Goal: Book appointment/travel/reservation

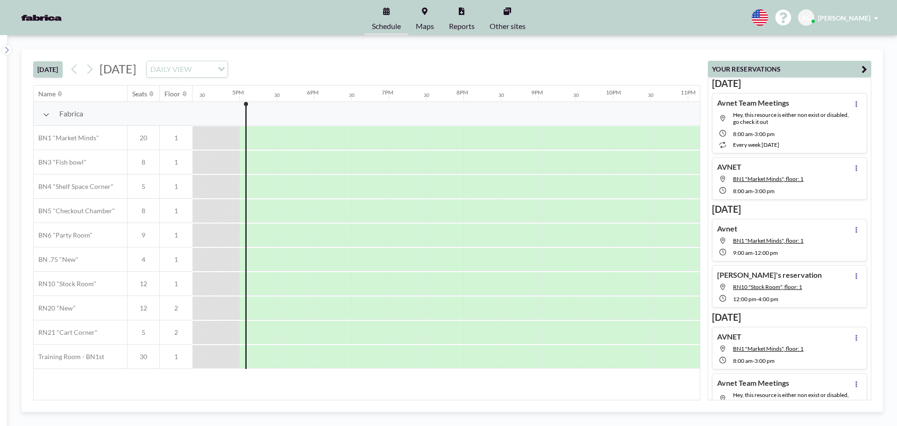
scroll to position [0, 1233]
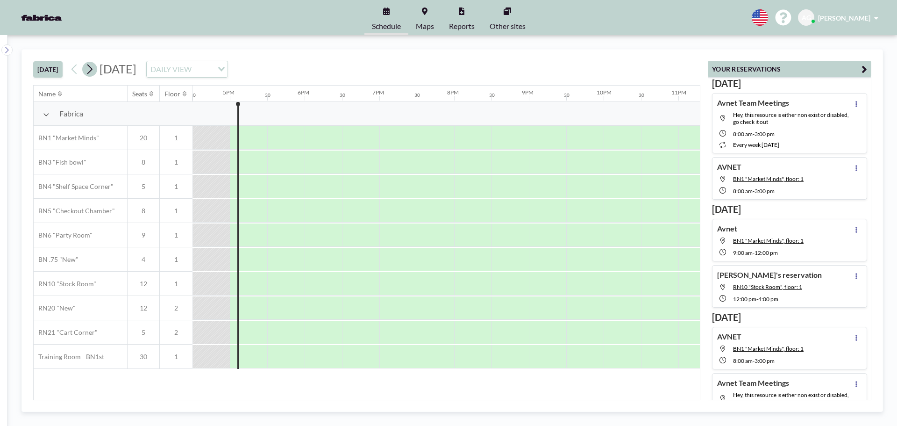
click at [91, 71] on icon at bounding box center [89, 69] width 9 height 14
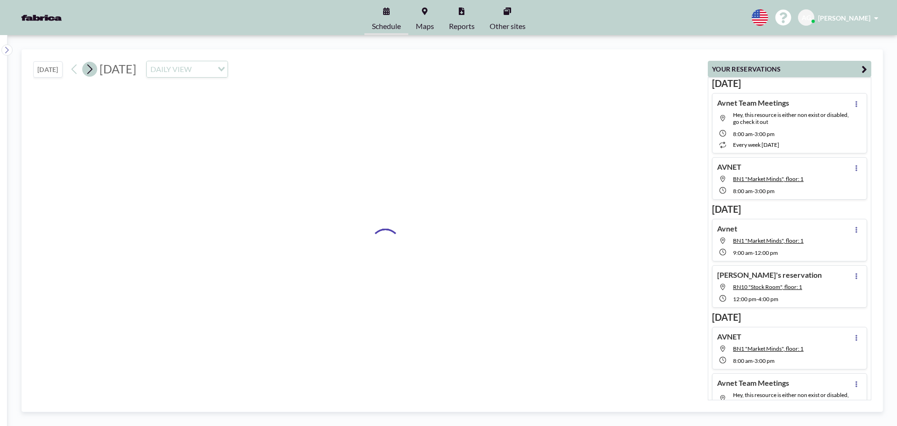
click at [91, 71] on icon at bounding box center [89, 69] width 9 height 14
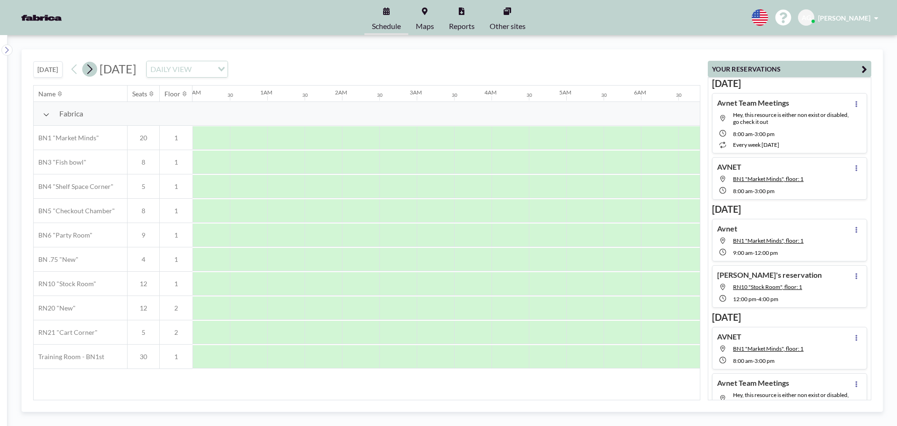
click at [91, 71] on icon at bounding box center [89, 69] width 9 height 14
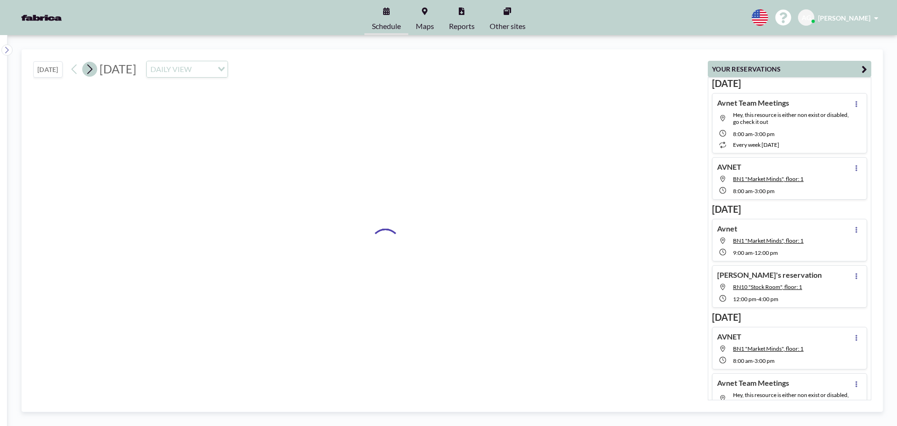
click at [91, 71] on icon at bounding box center [89, 69] width 9 height 14
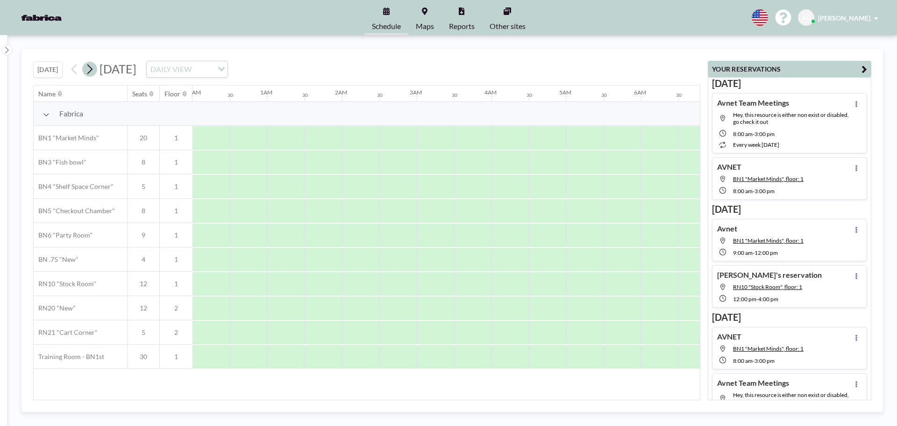
click at [91, 71] on icon at bounding box center [89, 69] width 9 height 14
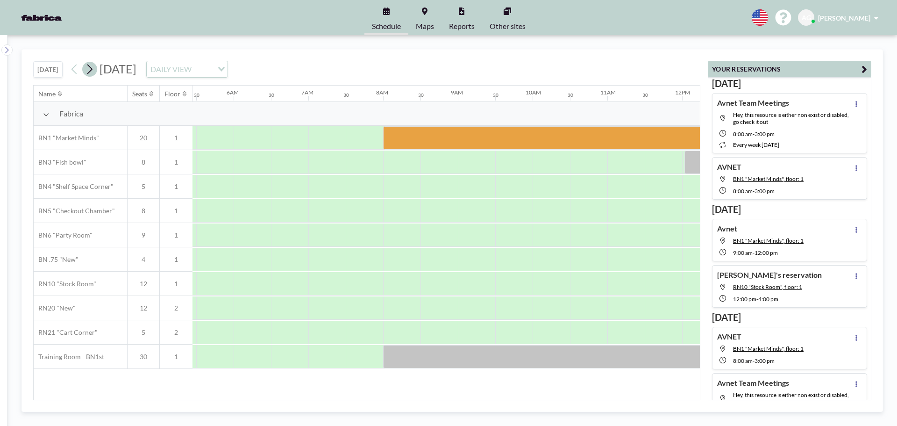
click at [92, 71] on icon at bounding box center [89, 69] width 9 height 14
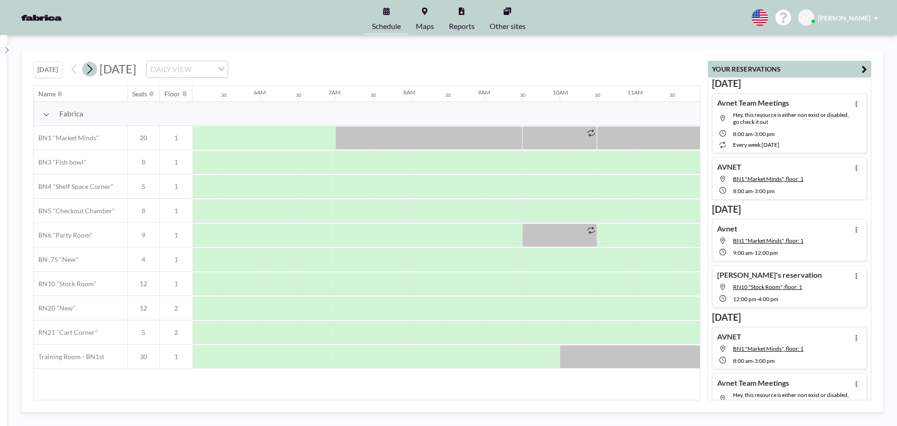
click at [92, 71] on icon at bounding box center [89, 69] width 5 height 10
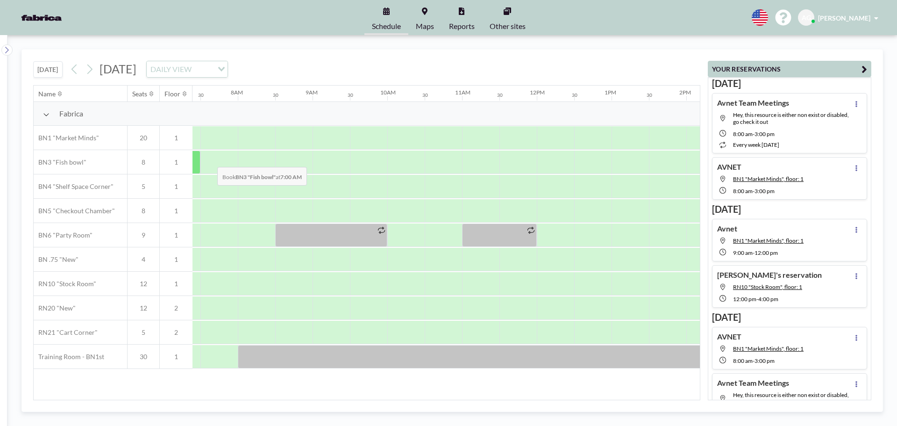
scroll to position [0, 561]
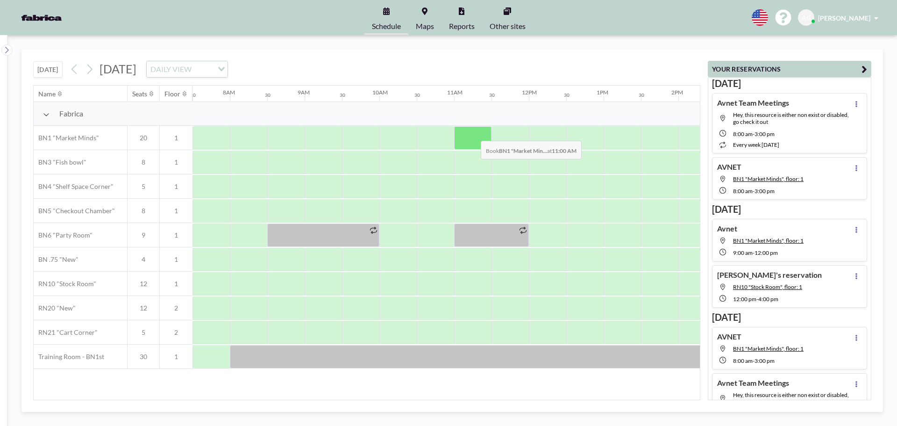
click at [473, 134] on div at bounding box center [472, 137] width 37 height 23
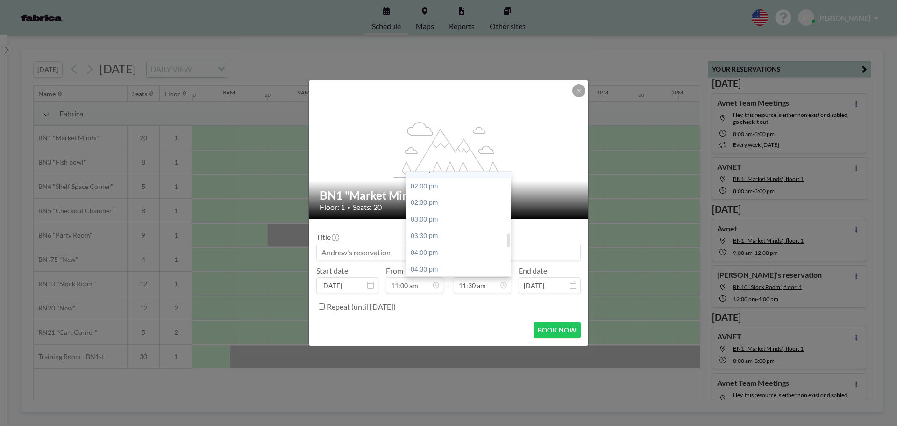
scroll to position [476, 0]
click at [436, 202] on div "03:00 pm" at bounding box center [460, 202] width 109 height 17
type input "03:00 pm"
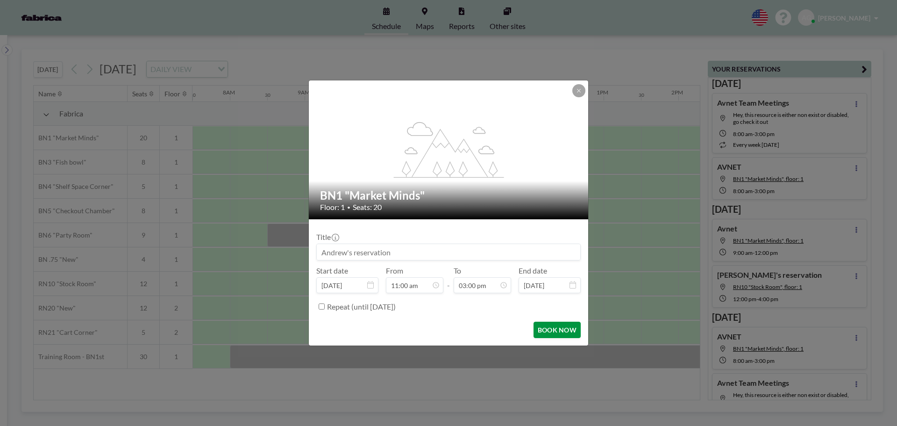
click at [552, 329] on button "BOOK NOW" at bounding box center [557, 329] width 47 height 16
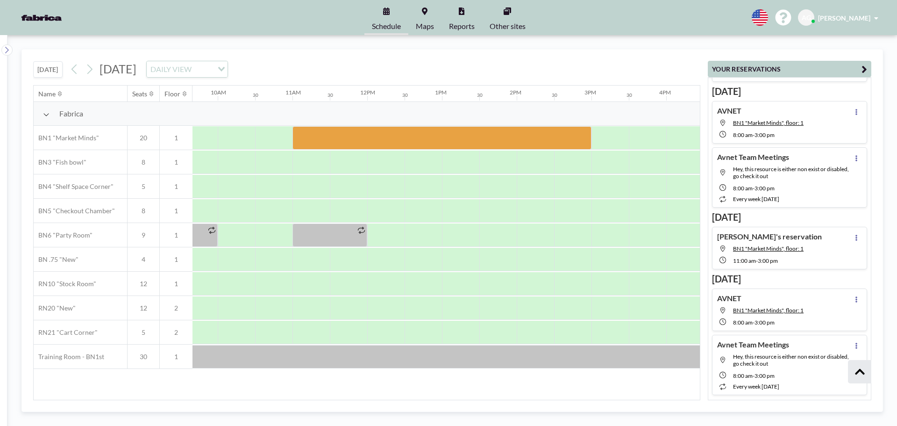
scroll to position [234, 0]
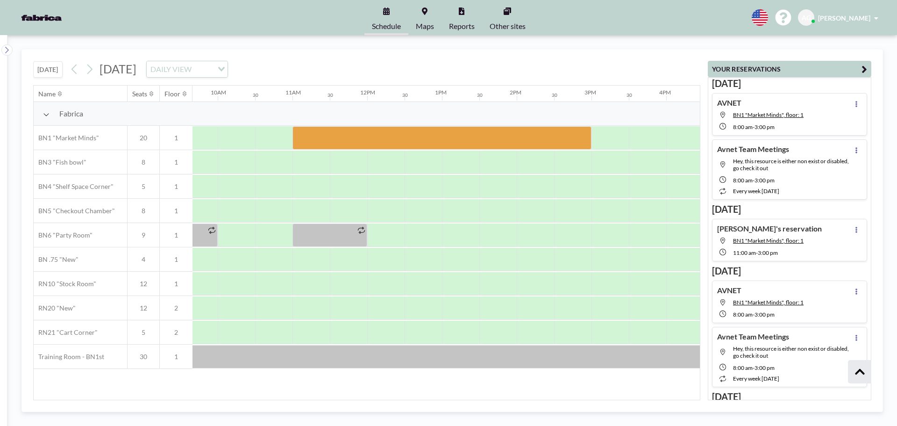
click at [751, 231] on h4 "[PERSON_NAME]'s reservation" at bounding box center [769, 228] width 105 height 9
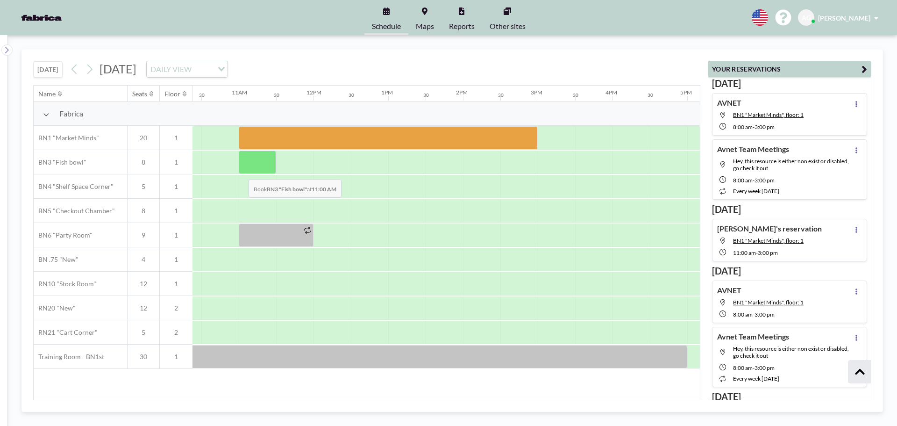
scroll to position [0, 785]
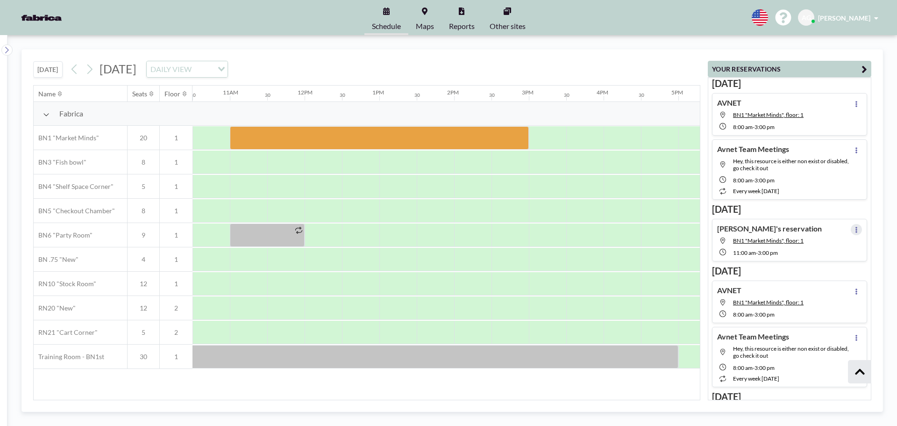
click at [851, 229] on button at bounding box center [856, 229] width 11 height 11
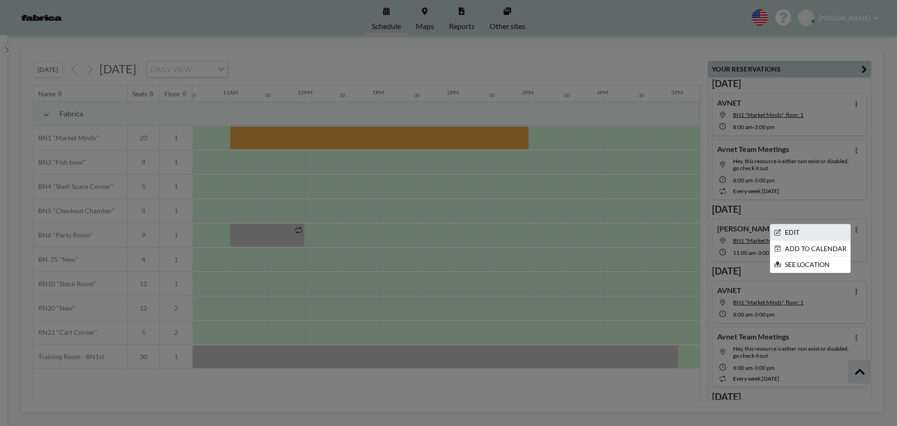
click at [787, 235] on li "EDIT" at bounding box center [810, 232] width 80 height 16
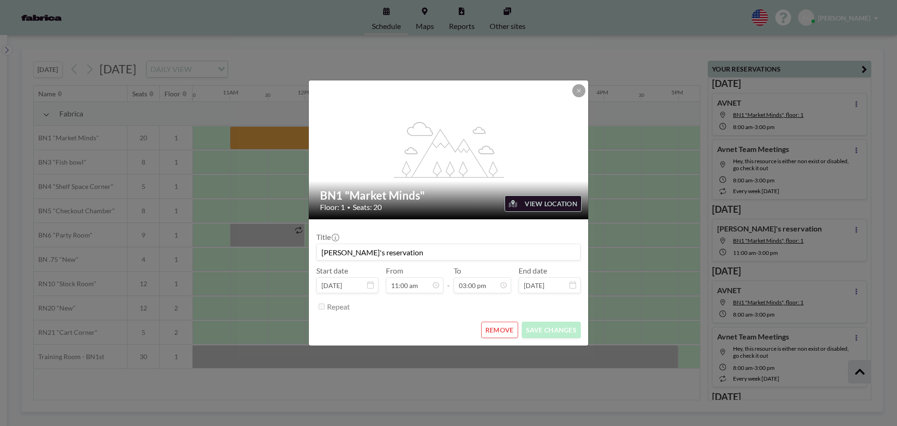
click at [456, 253] on input "[PERSON_NAME]'s reservation" at bounding box center [448, 252] width 263 height 16
drag, startPoint x: 409, startPoint y: 253, endPoint x: 299, endPoint y: 256, distance: 110.8
click at [299, 256] on div "flex-grow: 1.2; BN1 "Market Minds" Floor: 1 • Seats: 20 VIEW LOCATION Title [PE…" at bounding box center [448, 213] width 897 height 426
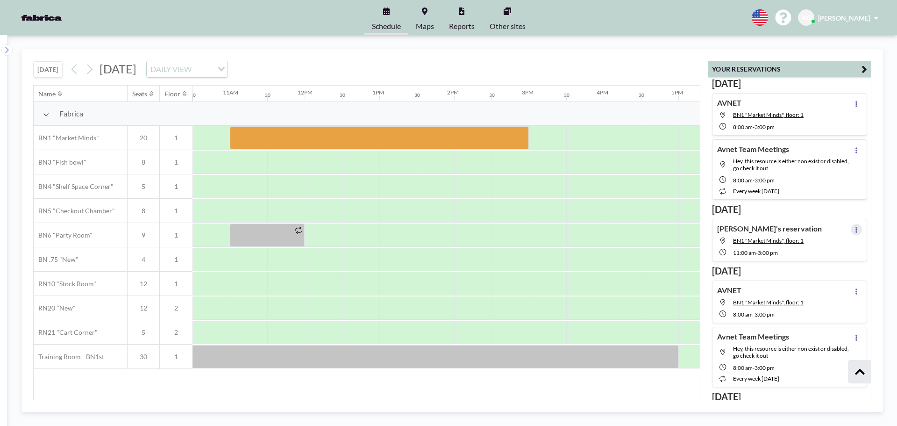
click at [854, 231] on icon at bounding box center [856, 230] width 4 height 6
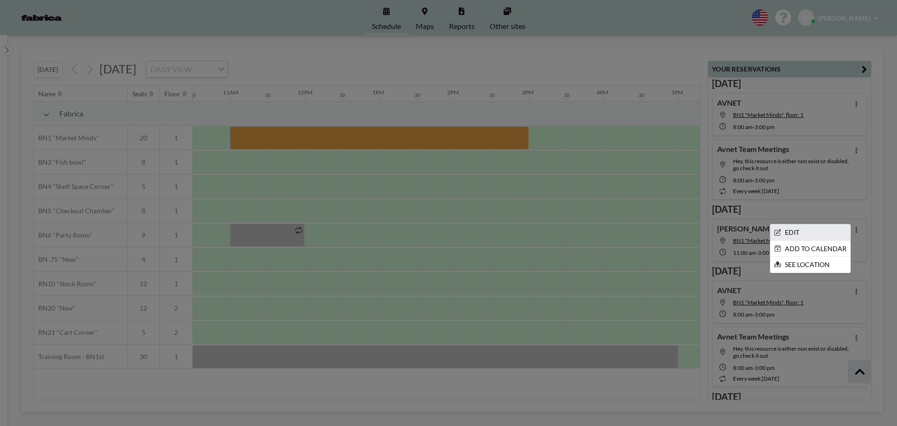
click at [781, 234] on li "EDIT" at bounding box center [810, 232] width 80 height 16
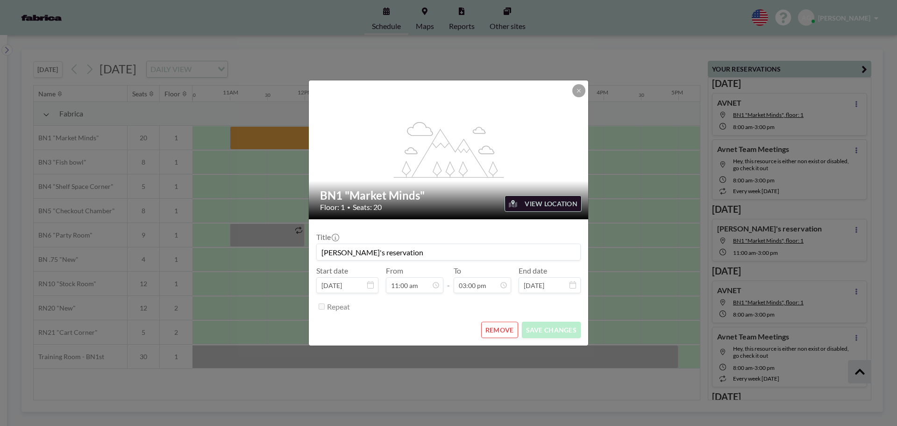
click at [395, 254] on input "[PERSON_NAME]'s reservation" at bounding box center [448, 252] width 263 height 16
type input "AVNET"
click at [541, 331] on button "SAVE CHANGES" at bounding box center [551, 329] width 59 height 16
